Goal: Information Seeking & Learning: Learn about a topic

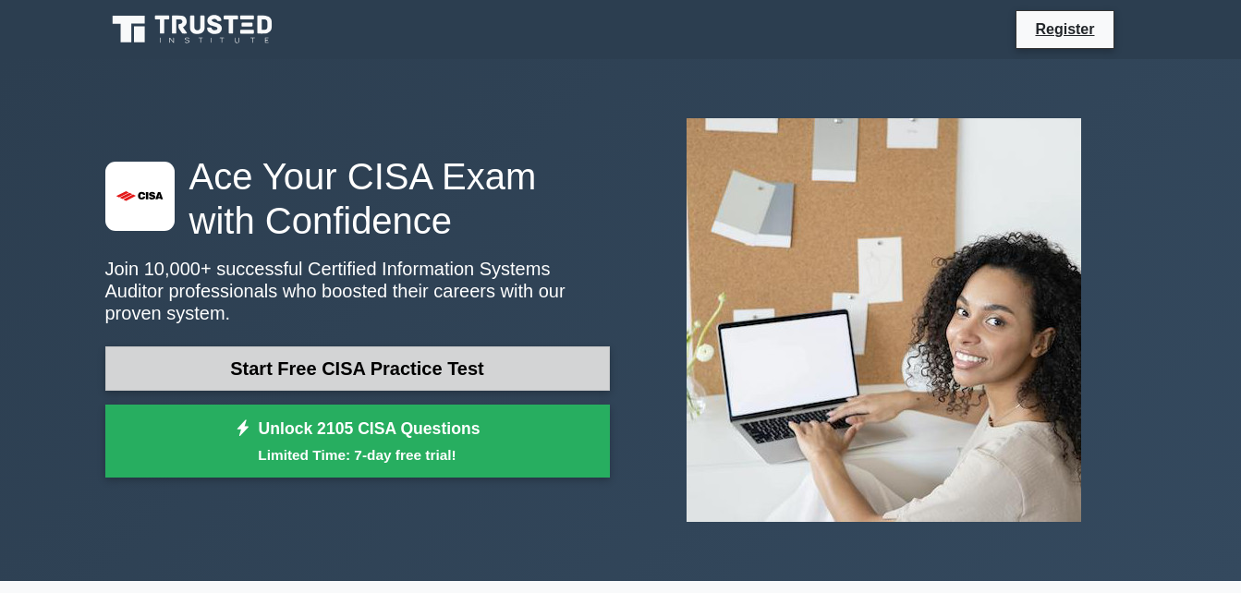
click at [585, 351] on link "Start Free CISA Practice Test" at bounding box center [357, 369] width 505 height 44
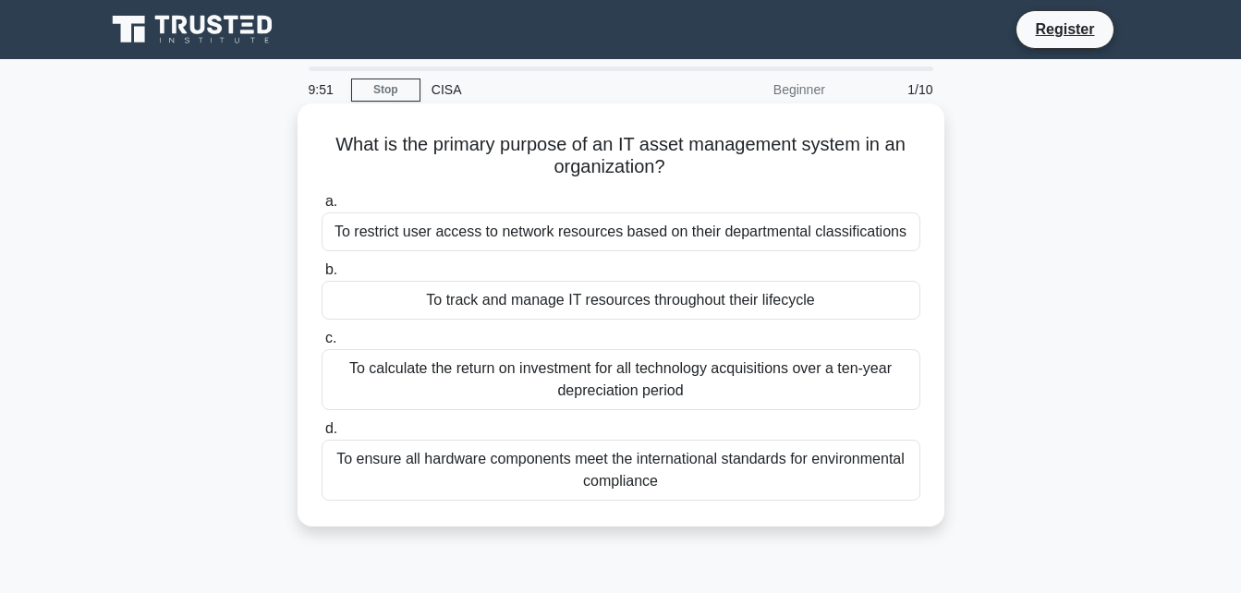
click at [540, 294] on div "To track and manage IT resources throughout their lifecycle" at bounding box center [621, 300] width 599 height 39
click at [322, 276] on input "b. To track and manage IT resources throughout their lifecycle" at bounding box center [322, 270] width 0 height 12
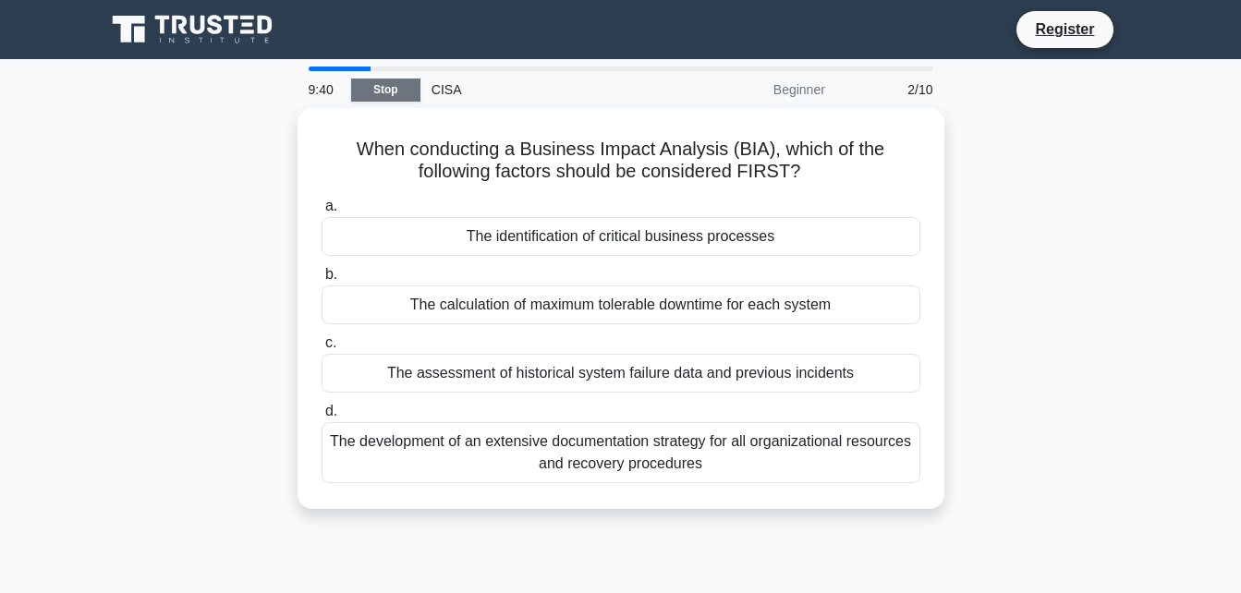
click at [395, 92] on link "Stop" at bounding box center [385, 90] width 69 height 23
